Goal: Transaction & Acquisition: Purchase product/service

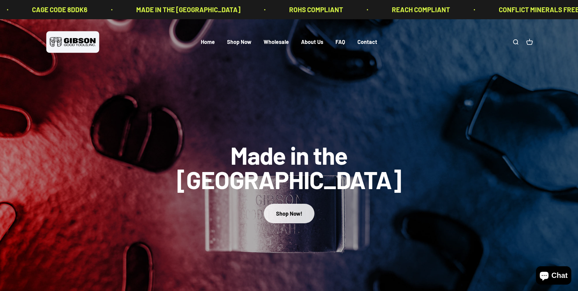
click at [290, 209] on div "Shop Now!" at bounding box center [289, 213] width 26 height 9
click at [295, 209] on div "Shop Now!" at bounding box center [289, 213] width 26 height 9
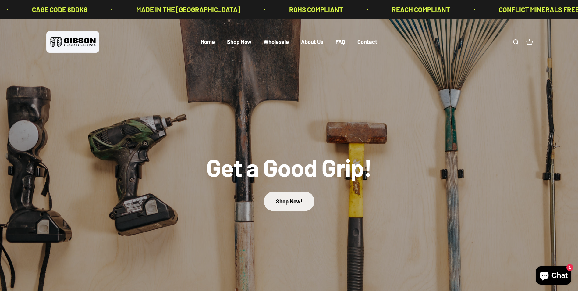
click at [295, 201] on link "Shop Now!" at bounding box center [289, 200] width 51 height 19
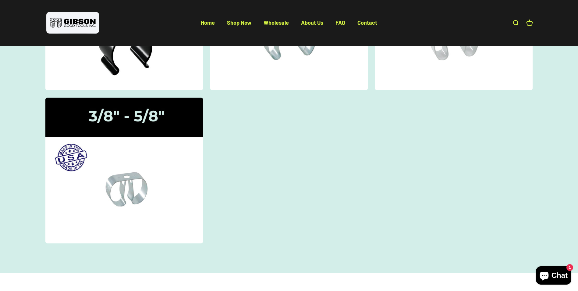
scroll to position [183, 0]
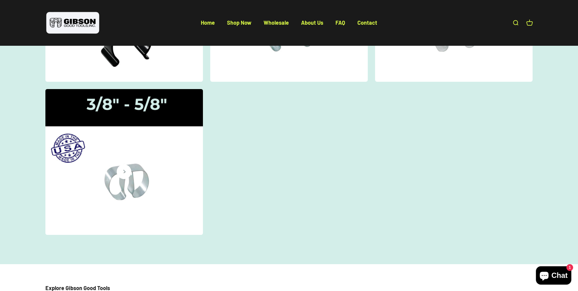
click at [136, 142] on img at bounding box center [124, 162] width 167 height 154
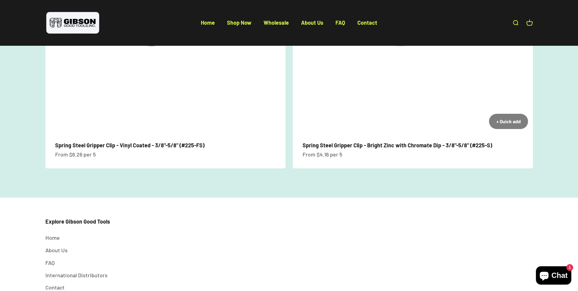
scroll to position [91, 0]
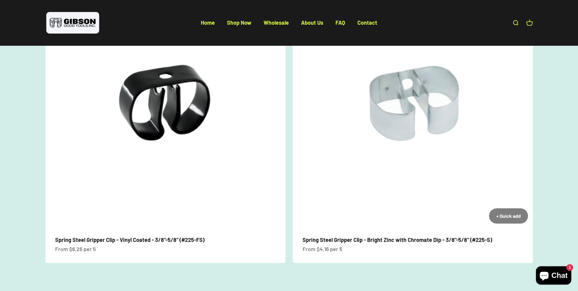
click at [415, 186] on img at bounding box center [413, 108] width 240 height 240
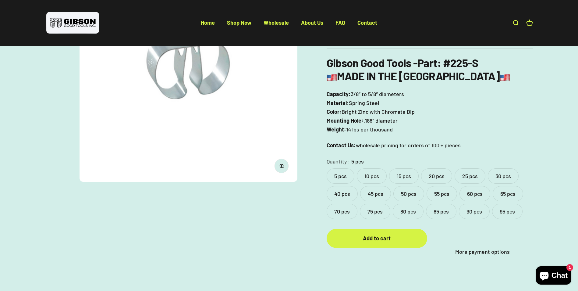
scroll to position [122, 0]
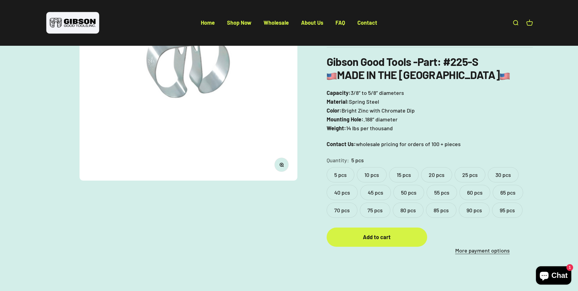
click at [511, 210] on label "95 pcs" at bounding box center [507, 209] width 30 height 15
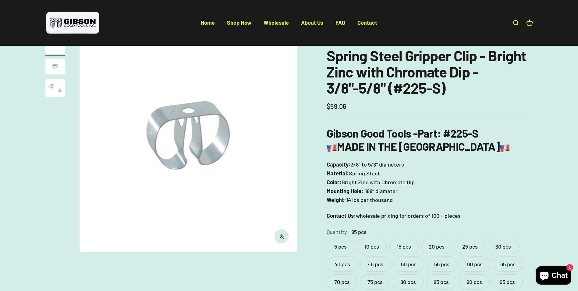
scroll to position [61, 0]
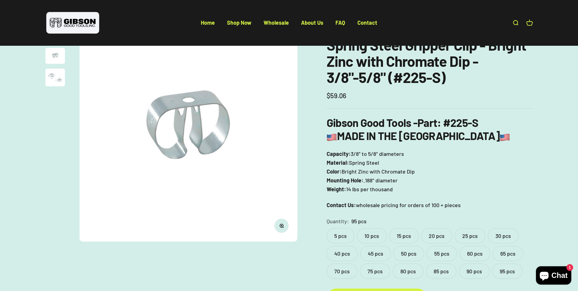
click at [336, 236] on label "5 pcs" at bounding box center [341, 235] width 28 height 15
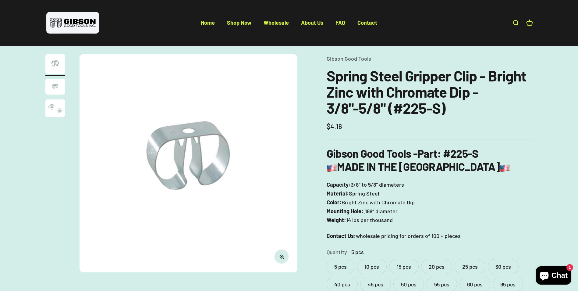
scroll to position [122, 0]
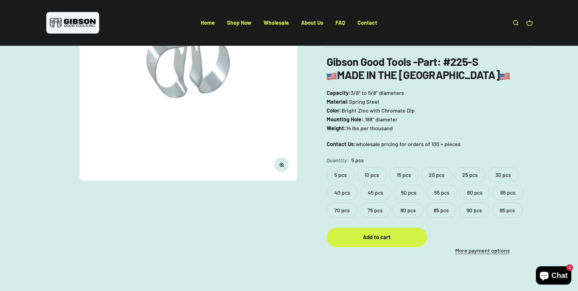
click at [510, 209] on label "95 pcs" at bounding box center [507, 209] width 30 height 15
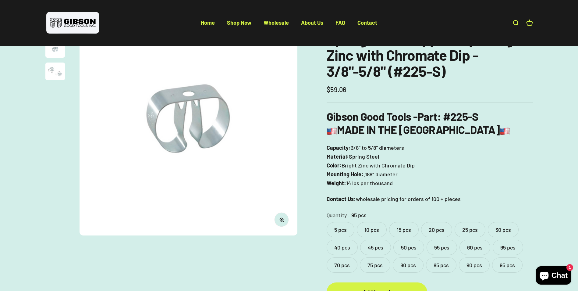
scroll to position [61, 0]
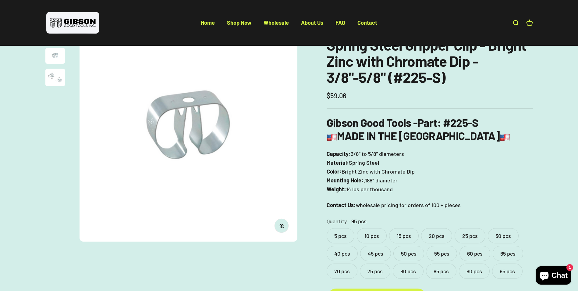
click at [474, 272] on label "90 pcs" at bounding box center [474, 270] width 31 height 15
click at [508, 266] on label "95 pcs" at bounding box center [507, 270] width 30 height 15
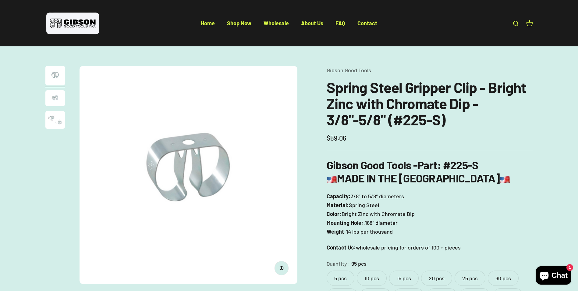
scroll to position [30, 0]
